Goal: Information Seeking & Learning: Find specific fact

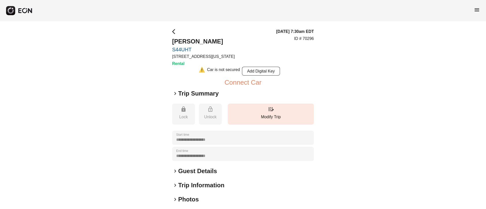
click at [195, 172] on h2 "Guest Details" at bounding box center [197, 171] width 39 height 8
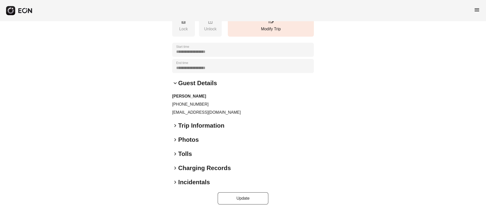
scroll to position [91, 0]
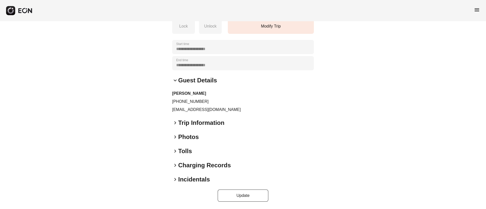
click at [218, 77] on div "keyboard_arrow_down Guest Details" at bounding box center [243, 80] width 142 height 8
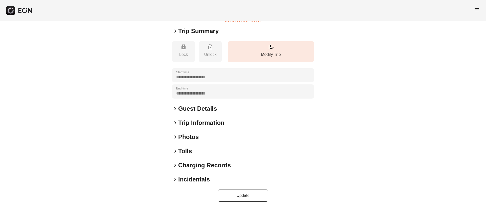
scroll to position [62, 0]
click at [216, 140] on div "keyboard_arrow_right Photos" at bounding box center [243, 137] width 142 height 8
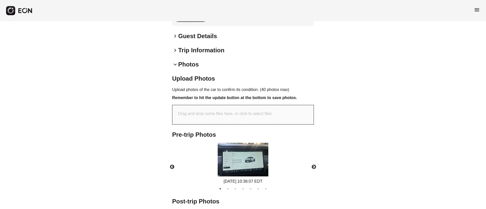
scroll to position [170, 0]
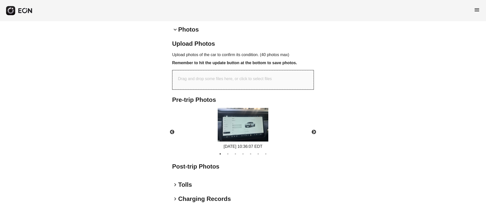
click at [254, 129] on img at bounding box center [242, 125] width 51 height 34
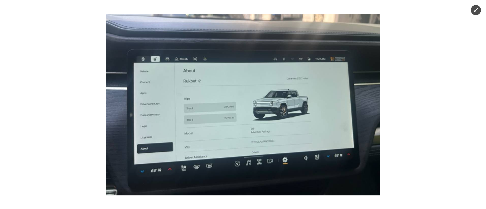
click at [254, 129] on img at bounding box center [243, 105] width 274 height 182
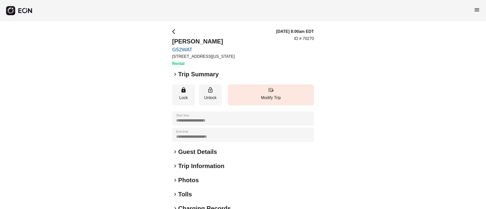
click at [204, 182] on div "keyboard_arrow_right Photos" at bounding box center [243, 180] width 142 height 8
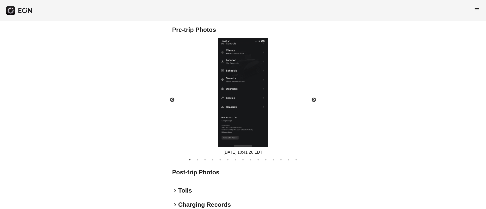
scroll to position [228, 0]
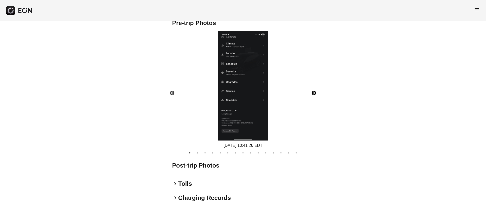
click at [313, 92] on button "Next" at bounding box center [314, 93] width 18 height 18
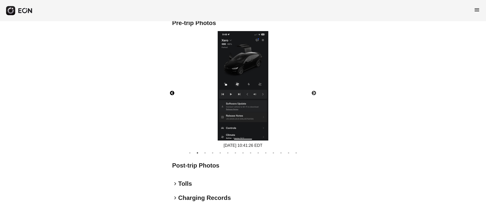
click at [174, 94] on button "Previous" at bounding box center [172, 93] width 18 height 18
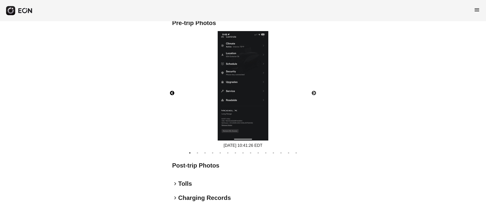
click at [171, 93] on button "Previous" at bounding box center [172, 93] width 18 height 18
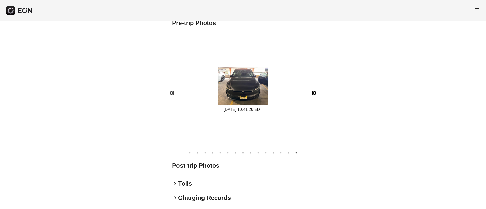
click at [314, 93] on button "Next" at bounding box center [314, 93] width 18 height 18
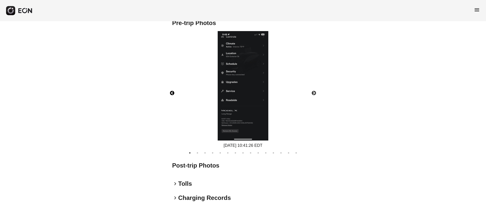
click at [171, 95] on button "Previous" at bounding box center [172, 93] width 18 height 18
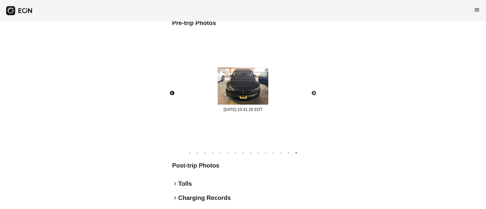
click at [245, 101] on img at bounding box center [242, 86] width 51 height 38
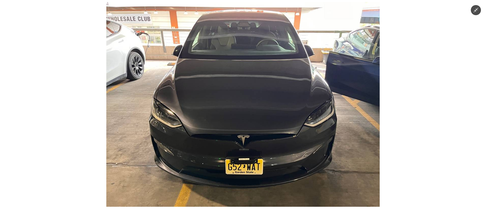
click at [247, 102] on img at bounding box center [242, 104] width 273 height 205
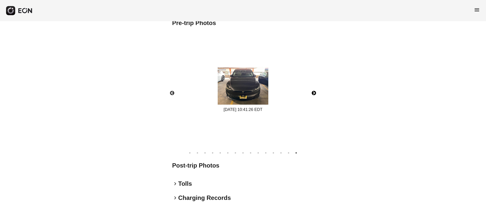
click at [313, 92] on button "Next" at bounding box center [314, 93] width 18 height 18
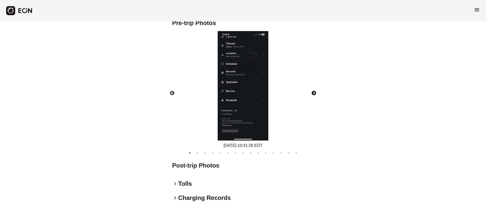
click at [313, 92] on button "Next" at bounding box center [314, 93] width 18 height 18
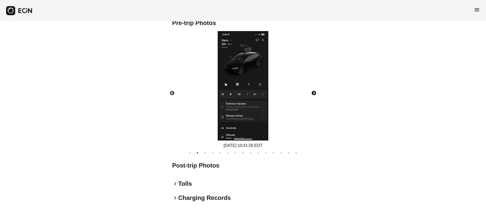
click at [242, 56] on img at bounding box center [242, 85] width 51 height 109
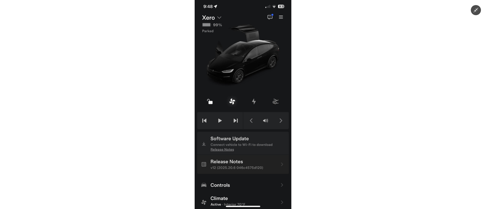
click at [242, 56] on img at bounding box center [242, 104] width 97 height 209
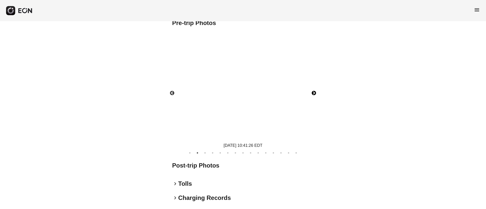
click at [242, 56] on img at bounding box center [242, 85] width 51 height 109
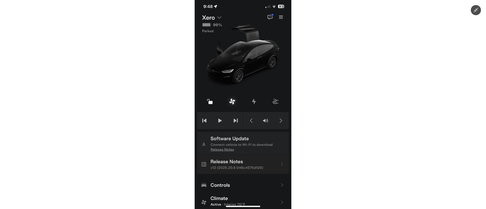
click at [242, 56] on img at bounding box center [242, 104] width 97 height 209
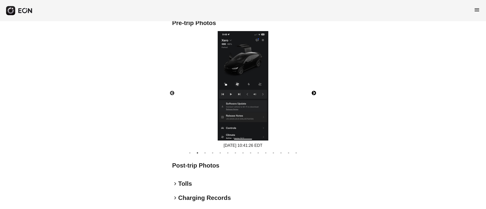
click at [243, 57] on img at bounding box center [242, 85] width 51 height 109
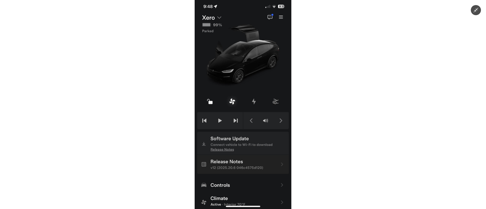
click at [243, 57] on img at bounding box center [242, 104] width 97 height 209
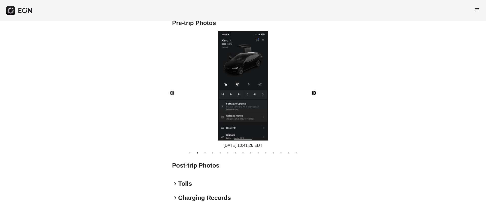
click at [237, 53] on img at bounding box center [242, 85] width 51 height 109
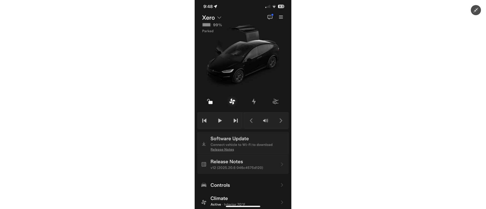
click at [238, 52] on img at bounding box center [242, 104] width 97 height 209
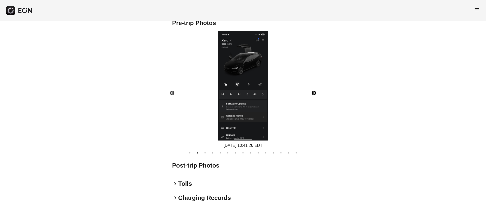
click at [313, 94] on button "Next" at bounding box center [314, 93] width 18 height 18
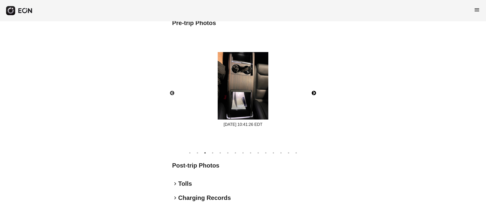
click at [249, 75] on img at bounding box center [242, 86] width 51 height 68
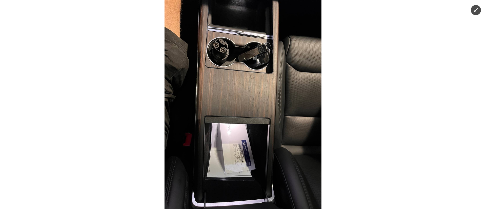
click at [249, 75] on img at bounding box center [242, 104] width 157 height 209
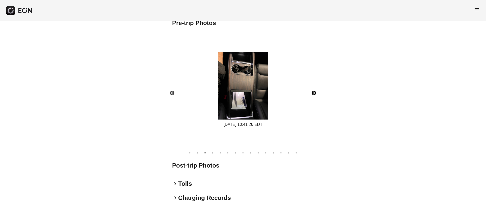
click at [238, 69] on img at bounding box center [242, 86] width 51 height 68
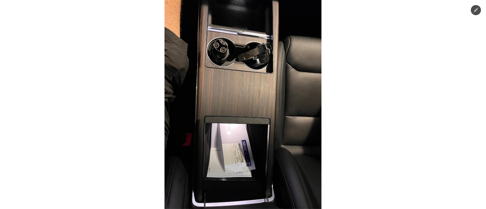
click at [240, 75] on img at bounding box center [242, 104] width 157 height 209
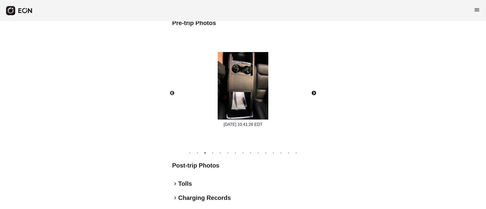
click at [315, 92] on button "Next" at bounding box center [314, 93] width 18 height 18
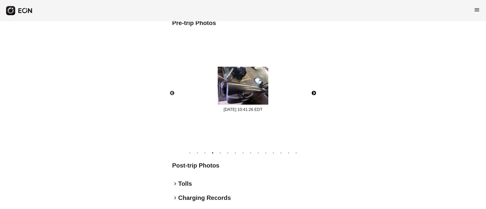
click at [314, 92] on button "Next" at bounding box center [314, 93] width 18 height 18
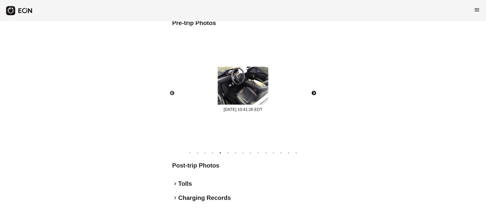
click at [314, 92] on button "Next" at bounding box center [314, 93] width 18 height 18
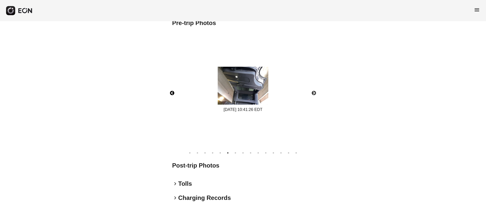
click at [172, 93] on button "Previous" at bounding box center [172, 93] width 18 height 18
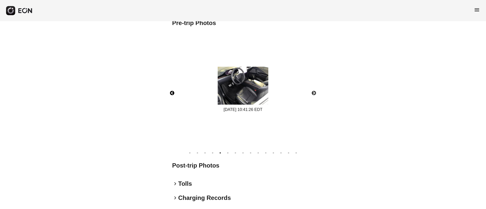
click at [234, 96] on img at bounding box center [242, 86] width 51 height 38
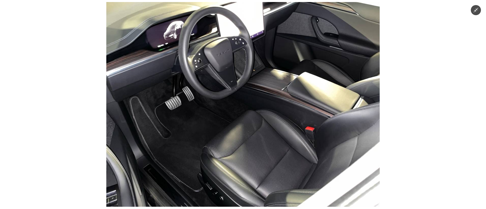
click at [250, 101] on img at bounding box center [242, 104] width 273 height 205
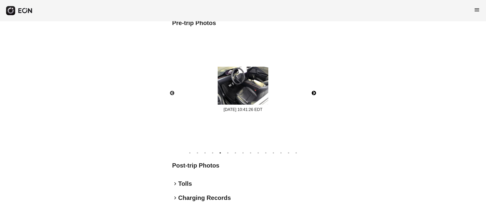
click at [313, 96] on button "Next" at bounding box center [314, 93] width 18 height 18
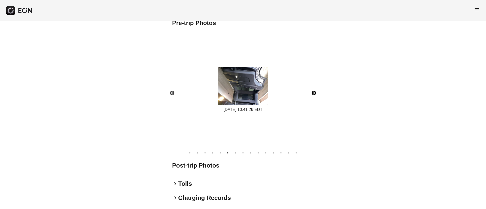
click at [256, 93] on img at bounding box center [242, 86] width 51 height 38
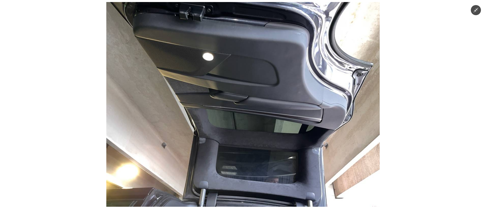
click at [306, 115] on img at bounding box center [242, 104] width 273 height 205
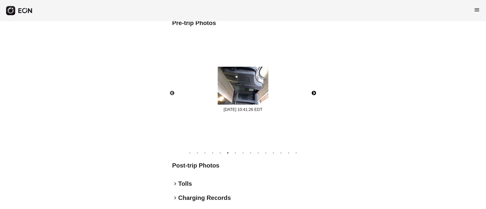
drag, startPoint x: 234, startPoint y: 96, endPoint x: 253, endPoint y: 100, distance: 20.2
click at [234, 96] on img at bounding box center [242, 86] width 51 height 38
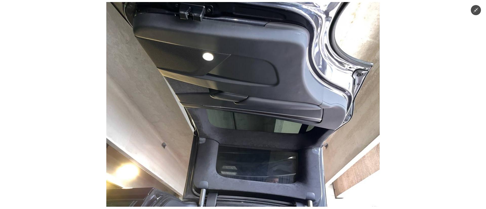
click at [291, 111] on img at bounding box center [242, 104] width 273 height 205
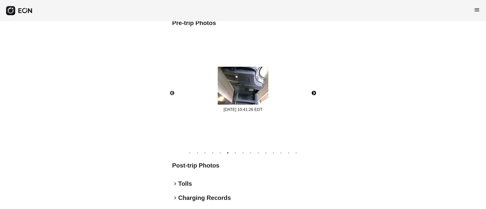
click at [313, 95] on button "Next" at bounding box center [314, 93] width 18 height 18
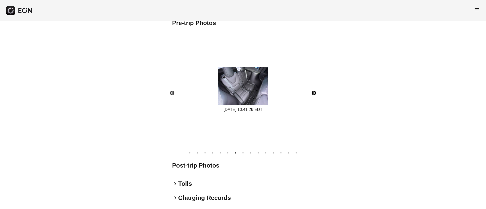
click at [255, 90] on img at bounding box center [242, 86] width 51 height 38
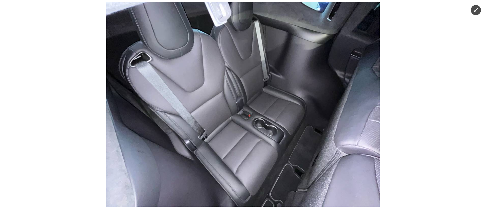
click at [275, 101] on img at bounding box center [242, 104] width 273 height 205
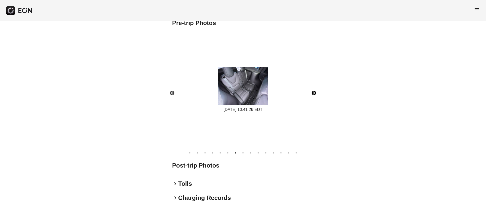
click at [317, 93] on button "Next" at bounding box center [314, 93] width 18 height 18
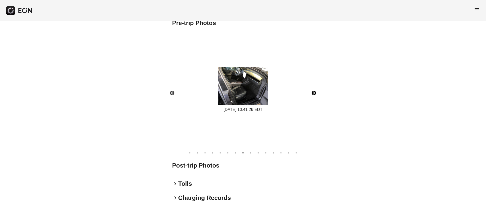
click at [241, 91] on img at bounding box center [242, 86] width 51 height 38
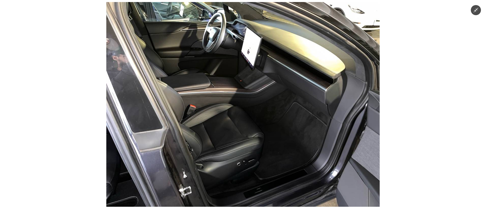
click at [276, 117] on img at bounding box center [242, 104] width 273 height 205
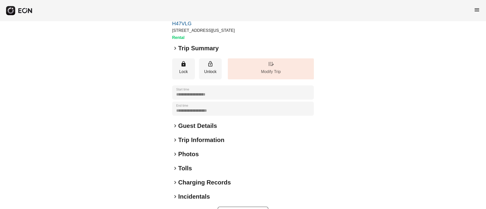
scroll to position [38, 0]
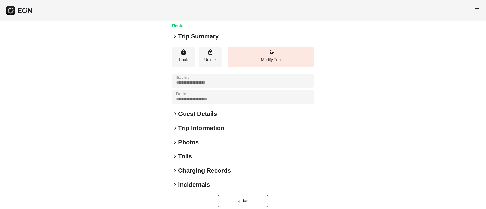
click at [214, 141] on div "keyboard_arrow_right Photos" at bounding box center [243, 142] width 142 height 8
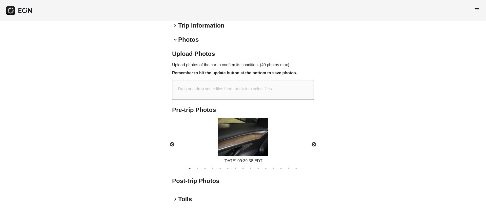
scroll to position [152, 0]
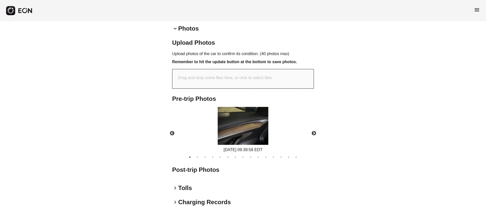
click at [261, 126] on img at bounding box center [242, 126] width 51 height 38
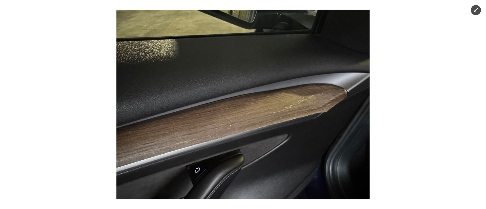
click at [261, 126] on img at bounding box center [242, 105] width 253 height 190
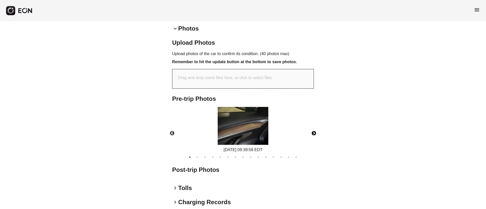
click at [313, 132] on button "Next" at bounding box center [314, 134] width 18 height 18
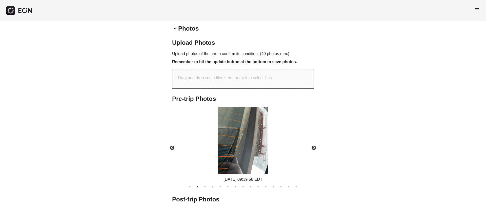
click at [270, 155] on div "08/18/2025 09:39:58 EDT" at bounding box center [243, 145] width 56 height 76
click at [269, 155] on div "08/18/2025 09:39:58 EDT" at bounding box center [243, 145] width 56 height 76
click at [264, 156] on img at bounding box center [242, 141] width 51 height 68
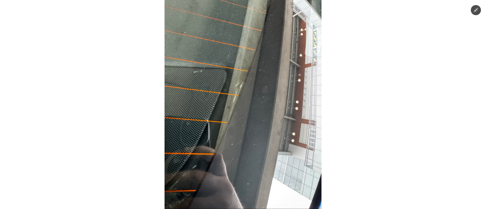
click at [264, 156] on img at bounding box center [242, 104] width 157 height 209
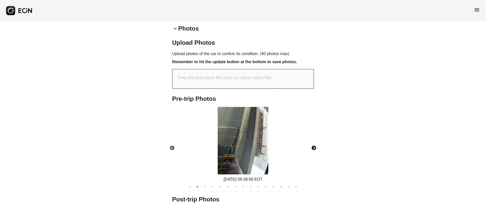
click at [313, 149] on button "Next" at bounding box center [314, 148] width 18 height 18
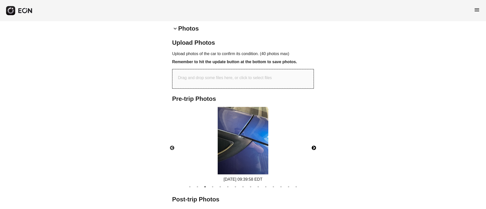
click at [239, 138] on img at bounding box center [242, 141] width 51 height 68
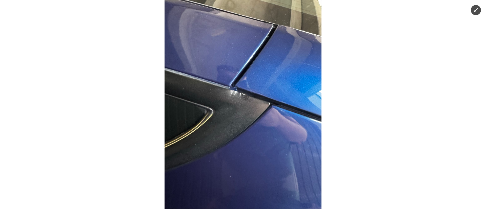
click at [242, 139] on img at bounding box center [242, 104] width 157 height 209
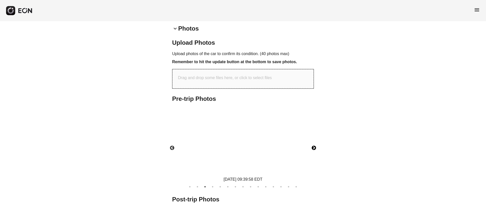
click at [242, 139] on img at bounding box center [242, 141] width 51 height 68
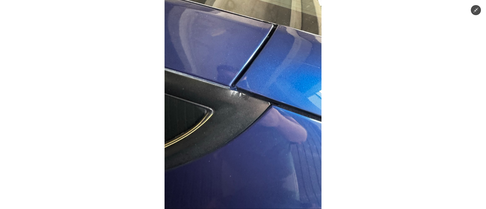
click at [242, 139] on img at bounding box center [242, 104] width 157 height 209
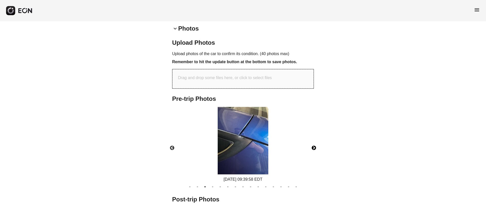
click at [245, 134] on img at bounding box center [242, 141] width 51 height 68
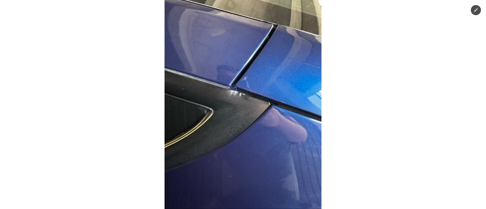
click at [245, 134] on img at bounding box center [242, 104] width 157 height 209
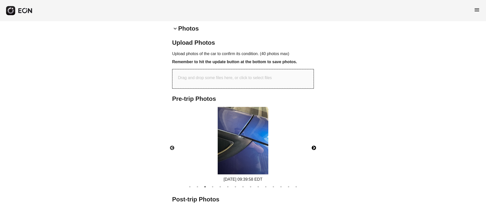
click at [313, 150] on button "Next" at bounding box center [314, 148] width 18 height 18
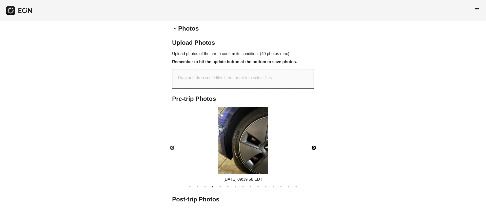
click at [253, 149] on img at bounding box center [242, 141] width 51 height 68
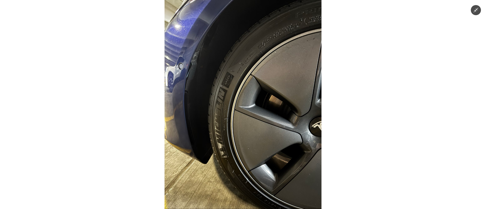
click at [273, 145] on img at bounding box center [242, 104] width 157 height 209
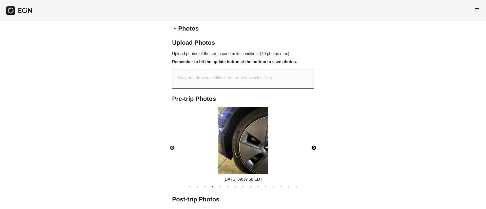
click at [229, 140] on img at bounding box center [242, 141] width 51 height 68
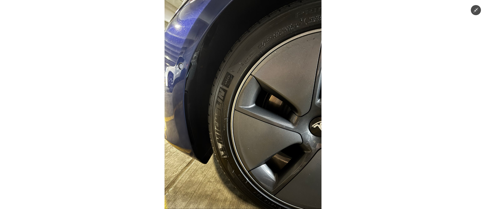
click at [286, 165] on img at bounding box center [242, 104] width 157 height 209
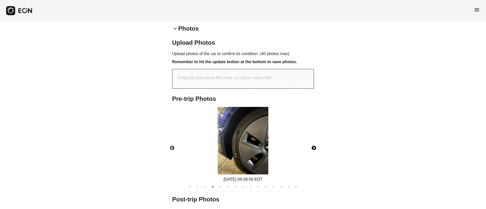
click at [314, 150] on button "Next" at bounding box center [314, 148] width 18 height 18
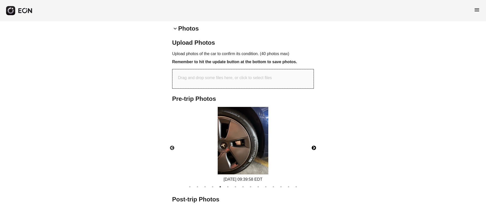
click at [314, 150] on button "Next" at bounding box center [314, 148] width 18 height 18
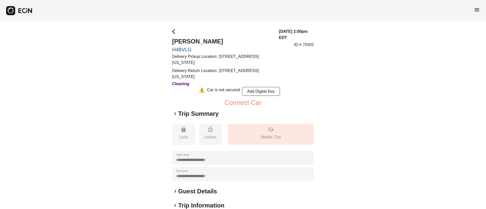
scroll to position [38, 0]
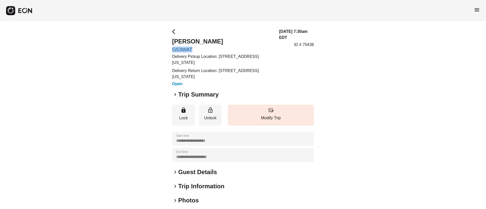
drag, startPoint x: 171, startPoint y: 49, endPoint x: 198, endPoint y: 47, distance: 26.6
click at [198, 47] on div "**********" at bounding box center [243, 146] width 486 height 251
copy link "G53WAT"
click at [226, 85] on h3 "Open" at bounding box center [222, 84] width 101 height 6
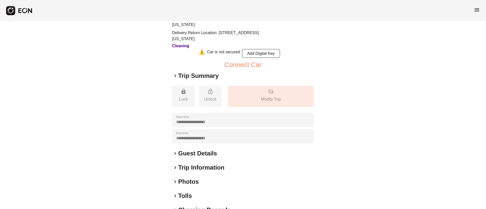
click at [211, 154] on h2 "Guest Details" at bounding box center [197, 153] width 39 height 8
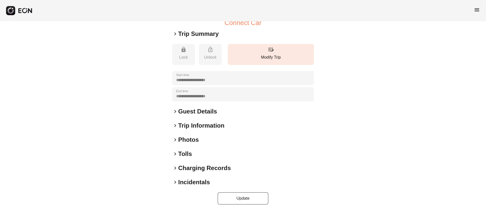
scroll to position [83, 0]
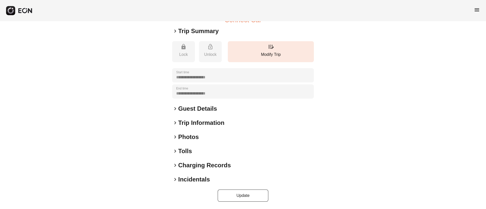
click at [207, 108] on h2 "Guest Details" at bounding box center [197, 109] width 39 height 8
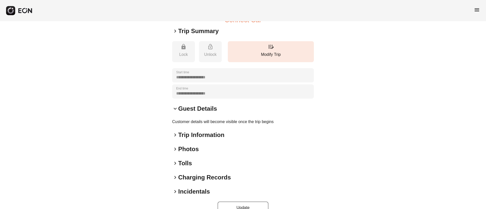
click at [216, 106] on h2 "Guest Details" at bounding box center [197, 109] width 39 height 8
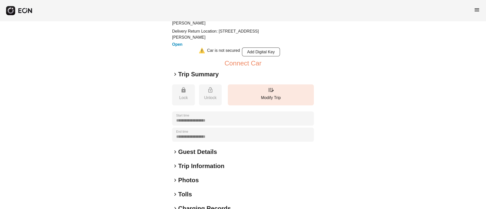
scroll to position [0, 0]
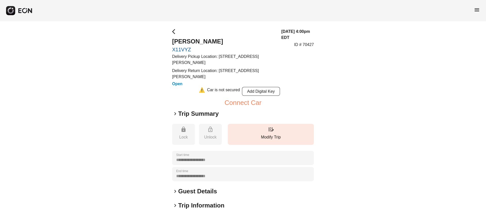
click at [175, 112] on span "keyboard_arrow_right" at bounding box center [175, 114] width 6 height 6
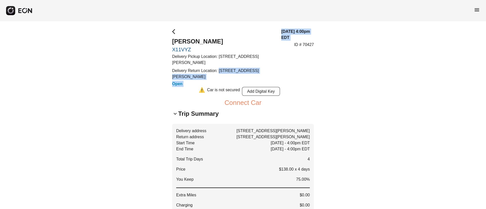
drag, startPoint x: 218, startPoint y: 71, endPoint x: 291, endPoint y: 67, distance: 73.2
click at [291, 67] on div "arrow_back_ios Chana Leifer X11VYZ Delivery Pickup Location: 11 Cutler Ct Suffe…" at bounding box center [243, 58] width 142 height 58
click at [291, 67] on div "08/18/25, 4:00pm EDT ID # 70427" at bounding box center [297, 58] width 33 height 58
drag, startPoint x: 220, startPoint y: 72, endPoint x: 208, endPoint y: 78, distance: 12.6
click at [208, 78] on p "Delivery Return Location: 11 Cutler Ct Suffern NY 10901-2708" at bounding box center [223, 74] width 103 height 12
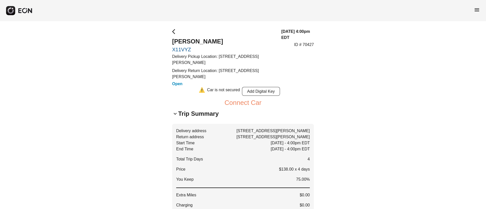
copy p "1 Cutler Ct Suffern NY 10901-2708"
click at [219, 69] on p "Delivery Return Location: 11 Cutler Ct Suffern NY 10901-2708" at bounding box center [223, 74] width 103 height 12
drag, startPoint x: 218, startPoint y: 71, endPoint x: 184, endPoint y: 78, distance: 35.0
click at [184, 78] on p "Delivery Return Location: 11 Cutler Ct Suffern NY 10901-2708" at bounding box center [223, 74] width 103 height 12
copy p "11 Cutler Ct Suffern NY 10901"
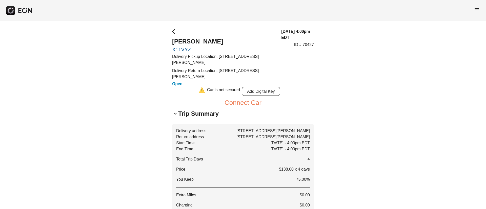
click at [284, 70] on div "08/18/25, 4:00pm EDT ID # 70427" at bounding box center [297, 58] width 33 height 58
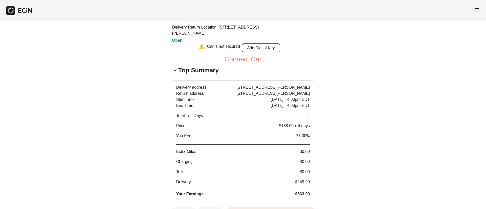
scroll to position [76, 0]
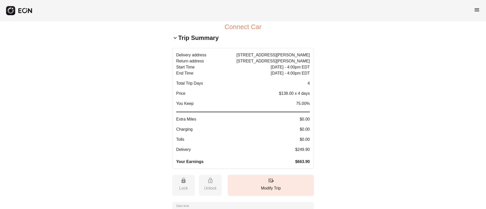
drag, startPoint x: 293, startPoint y: 147, endPoint x: 309, endPoint y: 148, distance: 16.5
click at [309, 148] on p "Delivery $249.90" at bounding box center [243, 150] width 134 height 6
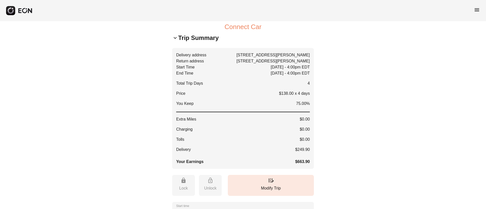
click at [475, 10] on span "menu" at bounding box center [476, 10] width 6 height 6
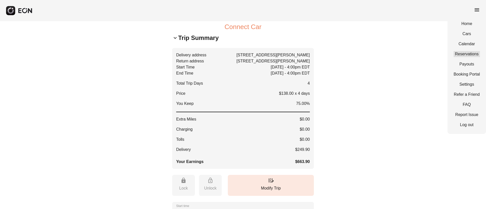
click at [456, 51] on link "Reservations" at bounding box center [466, 54] width 26 height 6
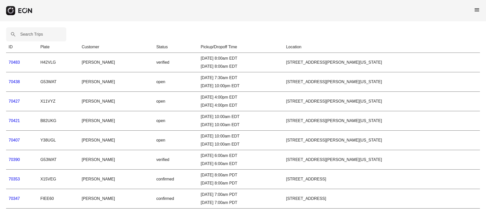
click at [29, 33] on label "Search Trips" at bounding box center [31, 34] width 23 height 6
click at [29, 33] on Trips "Search Trips" at bounding box center [36, 34] width 60 height 14
paste Trips "******"
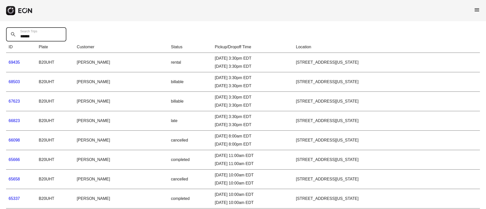
type Trips "******"
click at [15, 84] on link "68503" at bounding box center [14, 82] width 11 height 4
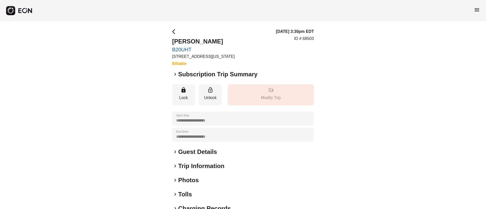
drag, startPoint x: 210, startPoint y: 152, endPoint x: 251, endPoint y: 120, distance: 51.9
click at [210, 151] on h2 "Guest Details" at bounding box center [197, 152] width 39 height 8
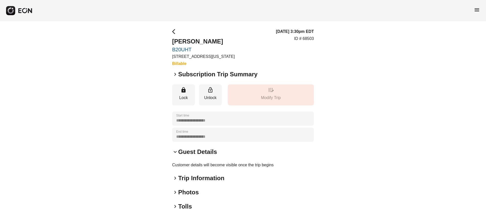
click at [174, 30] on span "arrow_back_ios" at bounding box center [175, 32] width 6 height 6
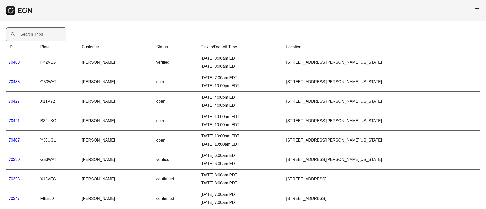
click at [37, 33] on label "Search Trips" at bounding box center [31, 34] width 23 height 6
click at [37, 33] on Trips "Search Trips" at bounding box center [36, 34] width 60 height 14
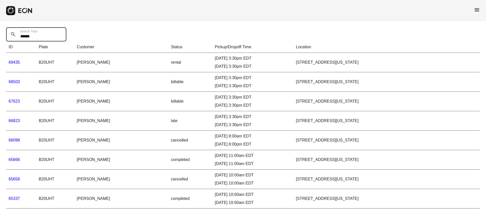
type Trips "******"
click at [19, 63] on link "69435" at bounding box center [14, 62] width 11 height 4
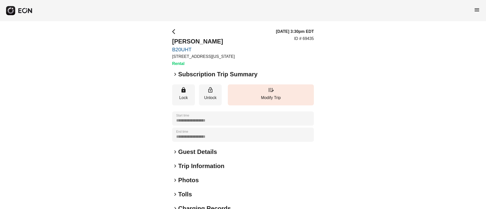
drag, startPoint x: 170, startPoint y: 41, endPoint x: 251, endPoint y: 41, distance: 80.2
click at [251, 41] on div "**********" at bounding box center [243, 136] width 486 height 231
copy h2 "Anthonysia FairleyMack"
click at [217, 151] on div "keyboard_arrow_right Guest Details" at bounding box center [243, 152] width 142 height 8
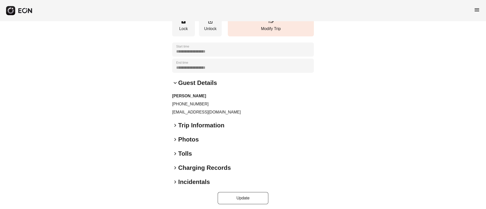
scroll to position [72, 0]
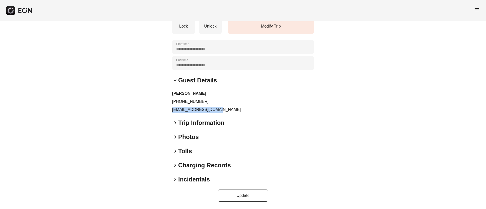
drag, startPoint x: 172, startPoint y: 111, endPoint x: 234, endPoint y: 112, distance: 61.7
click at [234, 112] on p "naegalore23@gmail.com" at bounding box center [243, 110] width 142 height 6
copy p "naegalore23@gmail.com"
drag, startPoint x: 177, startPoint y: 101, endPoint x: 215, endPoint y: 100, distance: 38.5
click at [215, 100] on p "+13322484717" at bounding box center [243, 102] width 142 height 6
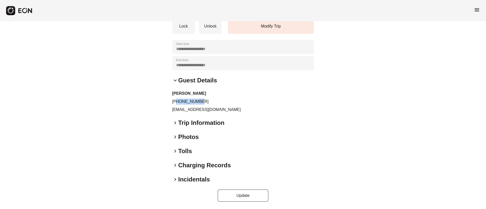
copy p "3322484717"
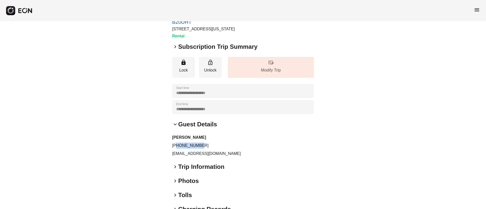
scroll to position [0, 0]
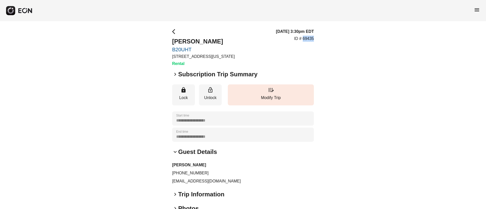
drag, startPoint x: 302, startPoint y: 39, endPoint x: 321, endPoint y: 38, distance: 18.2
click at [321, 38] on div "**********" at bounding box center [243, 150] width 486 height 259
copy p "69435"
drag, startPoint x: 172, startPoint y: 41, endPoint x: 255, endPoint y: 42, distance: 82.4
click at [234, 42] on h2 "Anthonysia FairleyMack" at bounding box center [203, 41] width 62 height 8
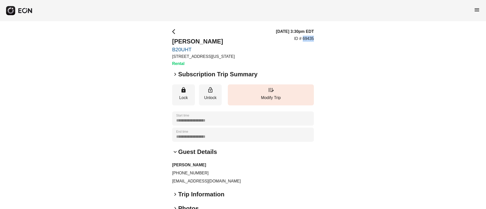
copy h2 "Anthonysia FairleyMack"
drag, startPoint x: 170, startPoint y: 181, endPoint x: 236, endPoint y: 182, distance: 66.0
click at [236, 182] on div "**********" at bounding box center [243, 150] width 486 height 259
copy p "naegalore23@gmail.com"
drag, startPoint x: 177, startPoint y: 173, endPoint x: 215, endPoint y: 172, distance: 37.9
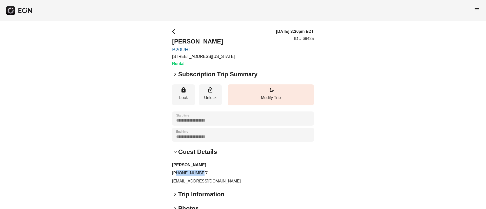
click at [215, 173] on p "+13322484717" at bounding box center [243, 173] width 142 height 6
copy p "3322484717"
drag, startPoint x: 302, startPoint y: 38, endPoint x: 318, endPoint y: 41, distance: 16.1
click at [318, 41] on div "**********" at bounding box center [243, 150] width 486 height 259
copy p "69435"
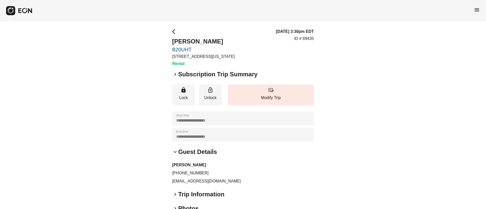
click at [333, 73] on div "**********" at bounding box center [243, 150] width 486 height 259
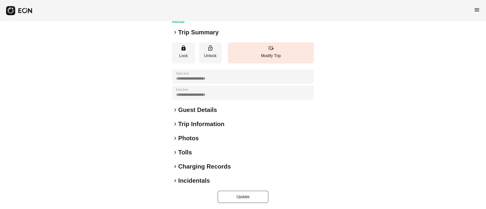
scroll to position [43, 0]
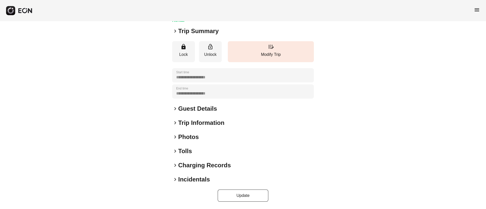
click at [213, 138] on div "keyboard_arrow_right Photos" at bounding box center [243, 137] width 142 height 8
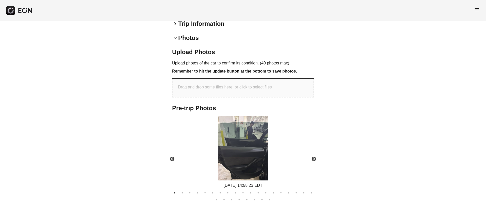
scroll to position [158, 0]
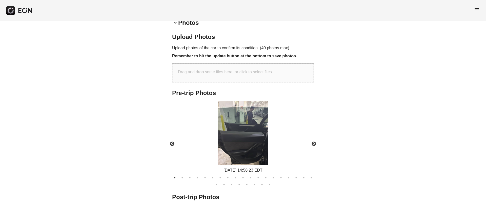
click at [253, 120] on img at bounding box center [242, 133] width 51 height 64
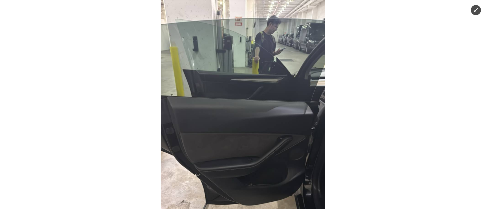
click at [267, 109] on img at bounding box center [243, 104] width 164 height 209
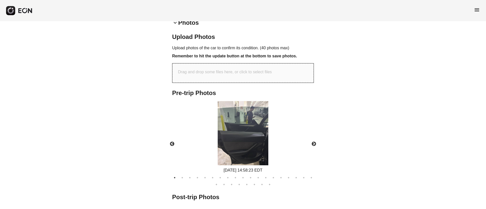
click at [256, 109] on img at bounding box center [242, 133] width 51 height 64
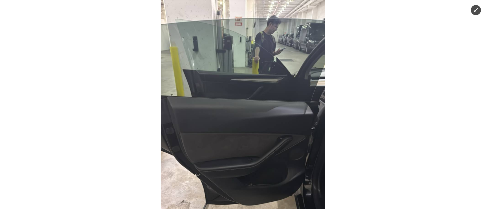
click at [256, 109] on img at bounding box center [243, 104] width 164 height 209
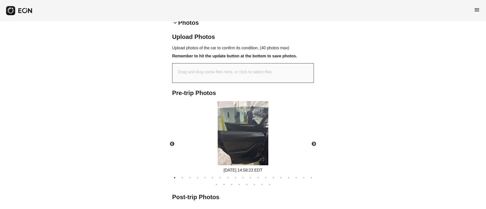
click at [255, 104] on img at bounding box center [242, 133] width 51 height 64
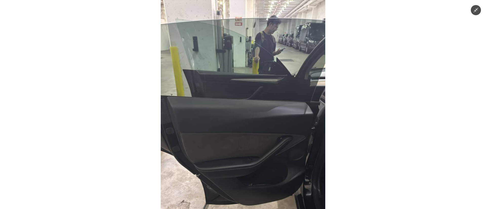
click at [257, 84] on img at bounding box center [243, 104] width 164 height 209
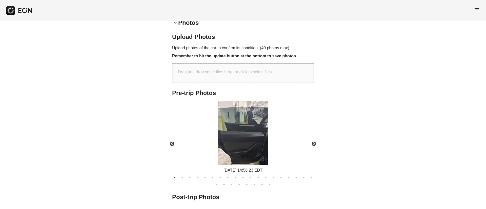
click at [257, 102] on img at bounding box center [242, 133] width 51 height 64
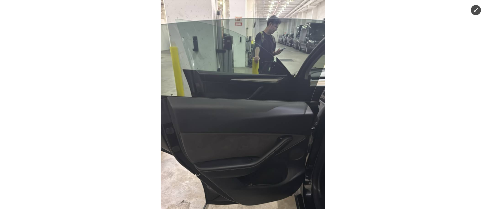
click at [274, 64] on img at bounding box center [243, 104] width 164 height 209
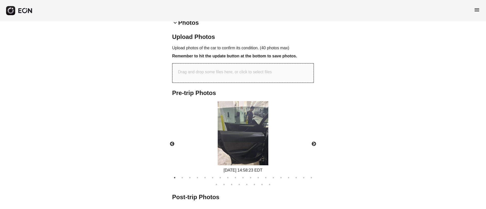
click at [258, 105] on img at bounding box center [242, 133] width 51 height 64
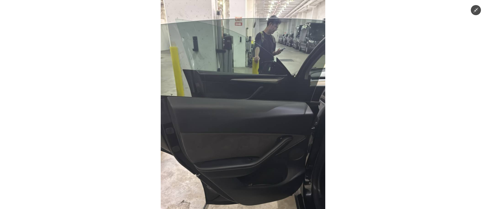
click at [258, 105] on img at bounding box center [243, 104] width 164 height 209
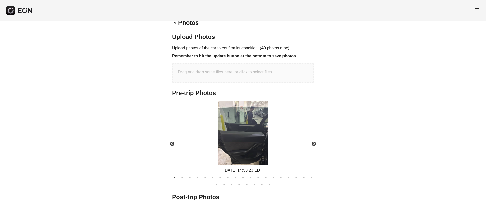
click at [257, 107] on img at bounding box center [242, 133] width 51 height 64
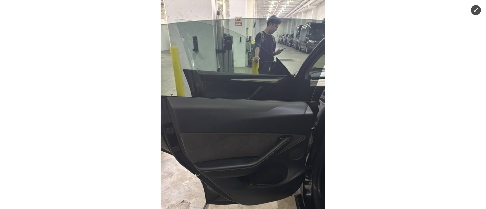
click at [274, 84] on img at bounding box center [243, 104] width 164 height 209
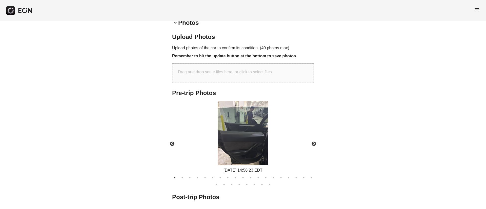
click at [258, 105] on img at bounding box center [242, 133] width 51 height 64
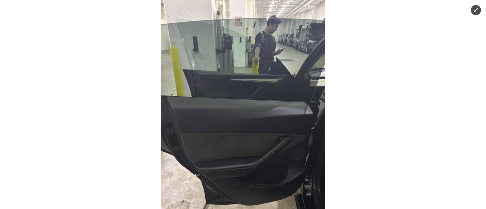
click at [258, 105] on img at bounding box center [243, 104] width 164 height 209
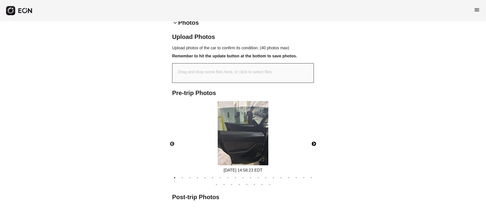
click at [313, 145] on button "Next" at bounding box center [314, 144] width 18 height 18
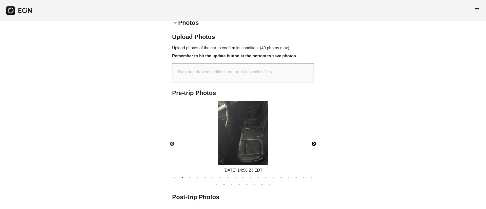
click at [313, 145] on button "Next" at bounding box center [314, 144] width 18 height 18
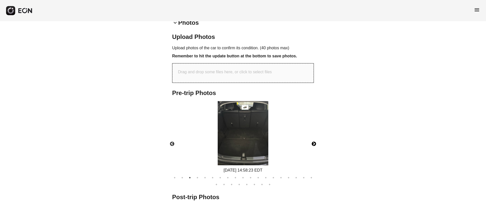
click at [313, 145] on button "Next" at bounding box center [314, 144] width 18 height 18
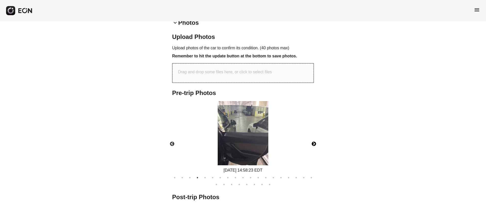
click at [313, 145] on button "Next" at bounding box center [314, 144] width 18 height 18
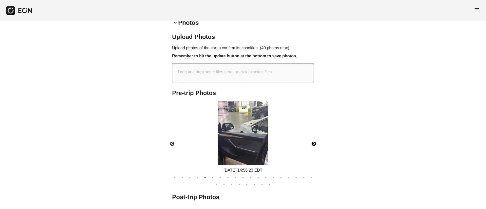
click at [315, 143] on button "Next" at bounding box center [314, 144] width 18 height 18
